Goal: Information Seeking & Learning: Check status

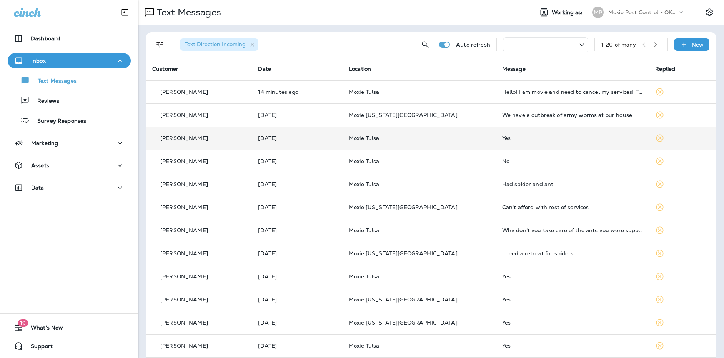
click at [454, 133] on td "Moxie Tulsa" at bounding box center [418, 137] width 153 height 23
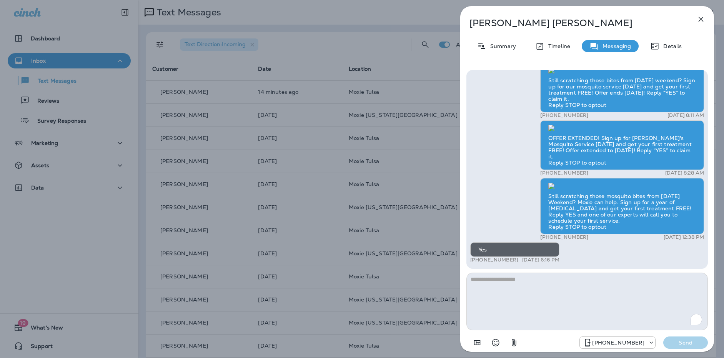
click at [276, 150] on div "[PERSON_NAME] Summary Timeline Messaging Details Still scratching those bites f…" at bounding box center [362, 179] width 724 height 358
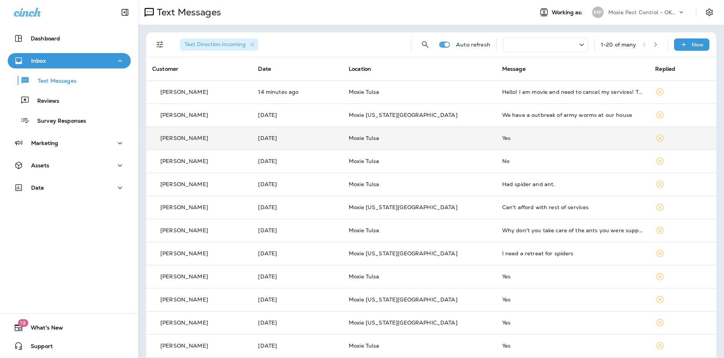
click at [319, 146] on td "[DATE]" at bounding box center [297, 137] width 91 height 23
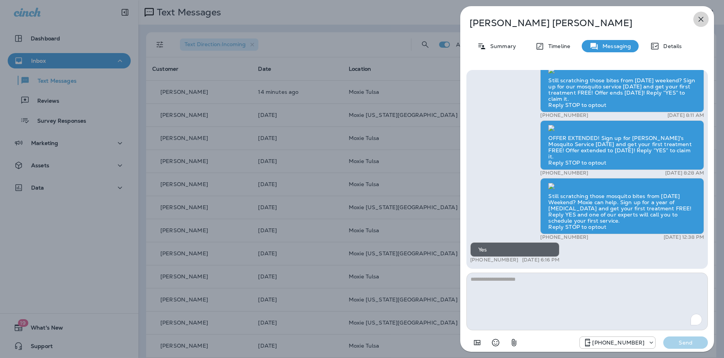
click at [696, 17] on icon "button" at bounding box center [700, 19] width 9 height 9
